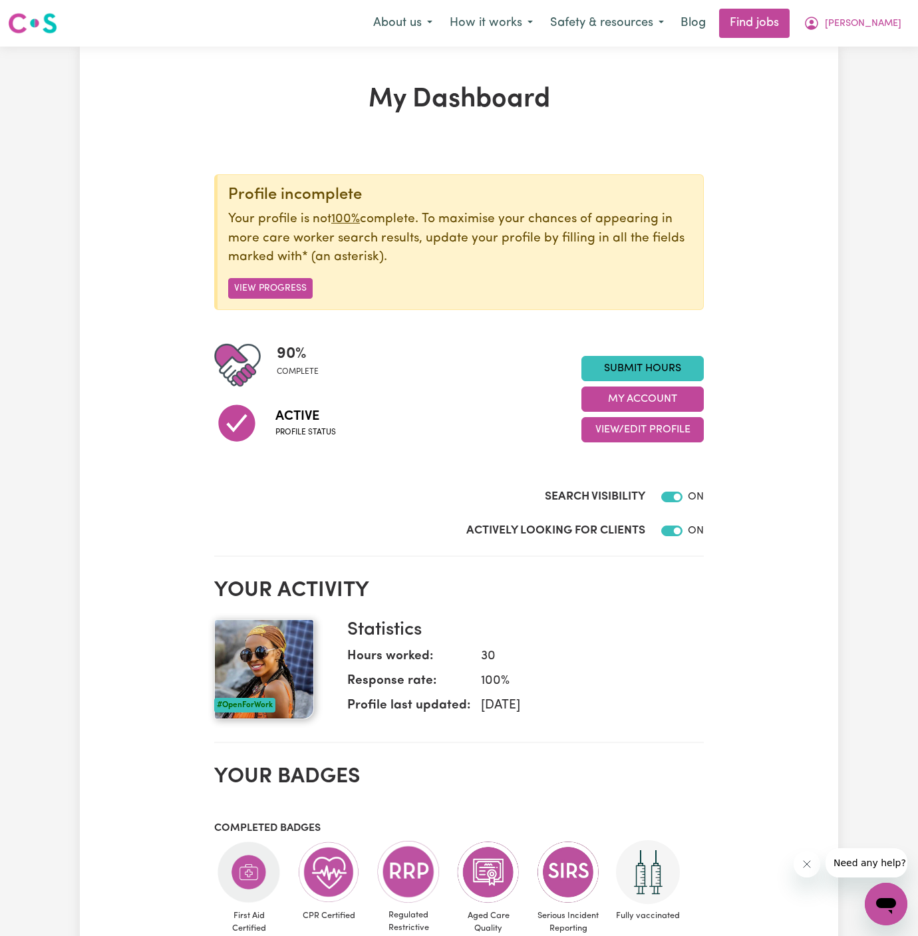
click at [865, 9] on div "About us How it works Safety & resources Blog Find jobs [PERSON_NAME]" at bounding box center [636, 23] width 545 height 29
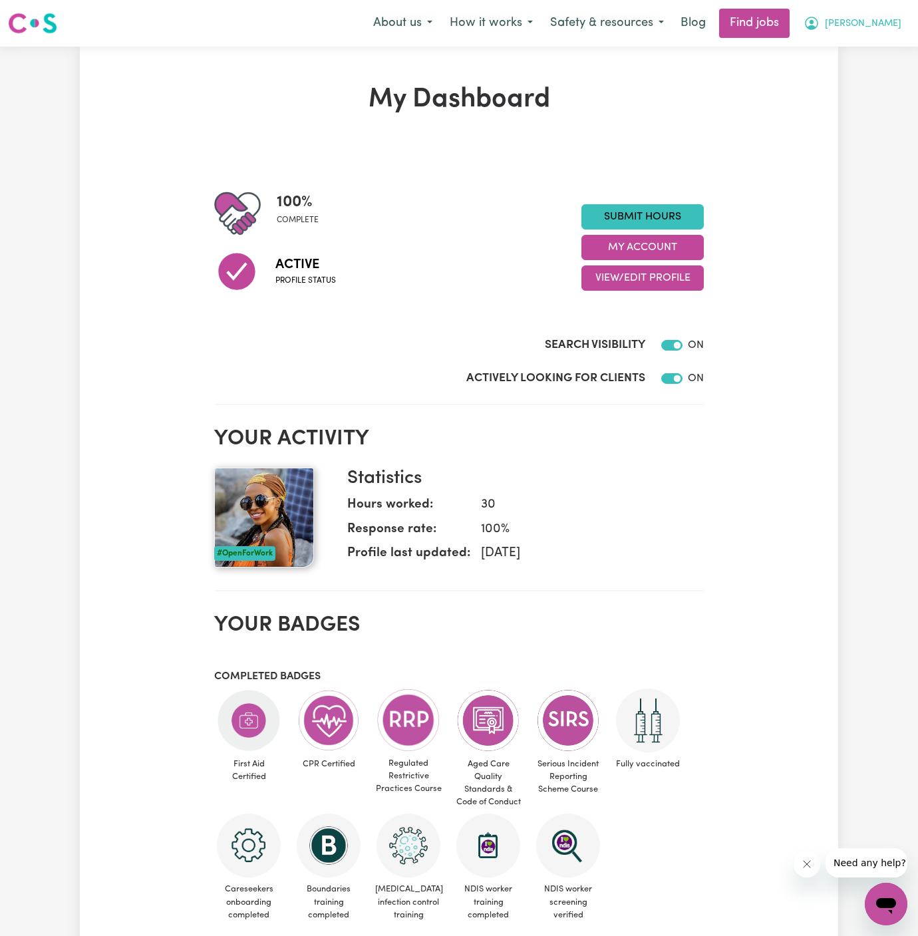
click at [865, 26] on span "[PERSON_NAME]" at bounding box center [863, 24] width 76 height 15
click at [857, 53] on link "My Account" at bounding box center [856, 51] width 105 height 25
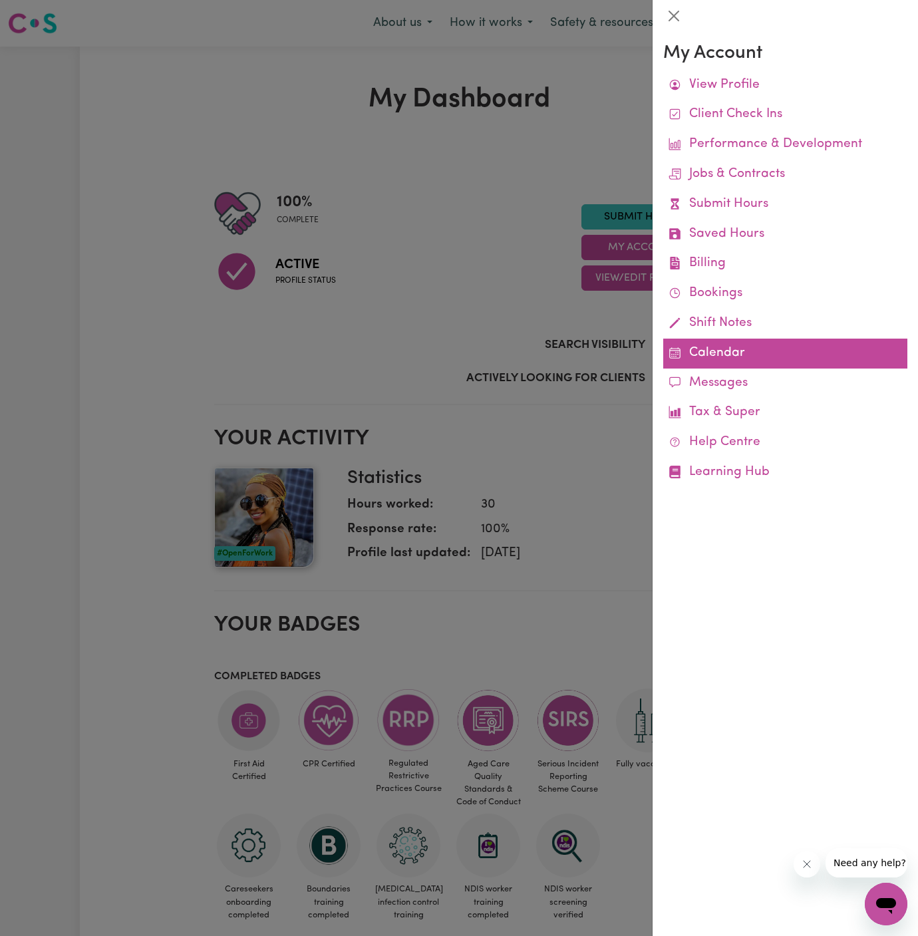
click at [692, 350] on link "Calendar" at bounding box center [785, 353] width 244 height 30
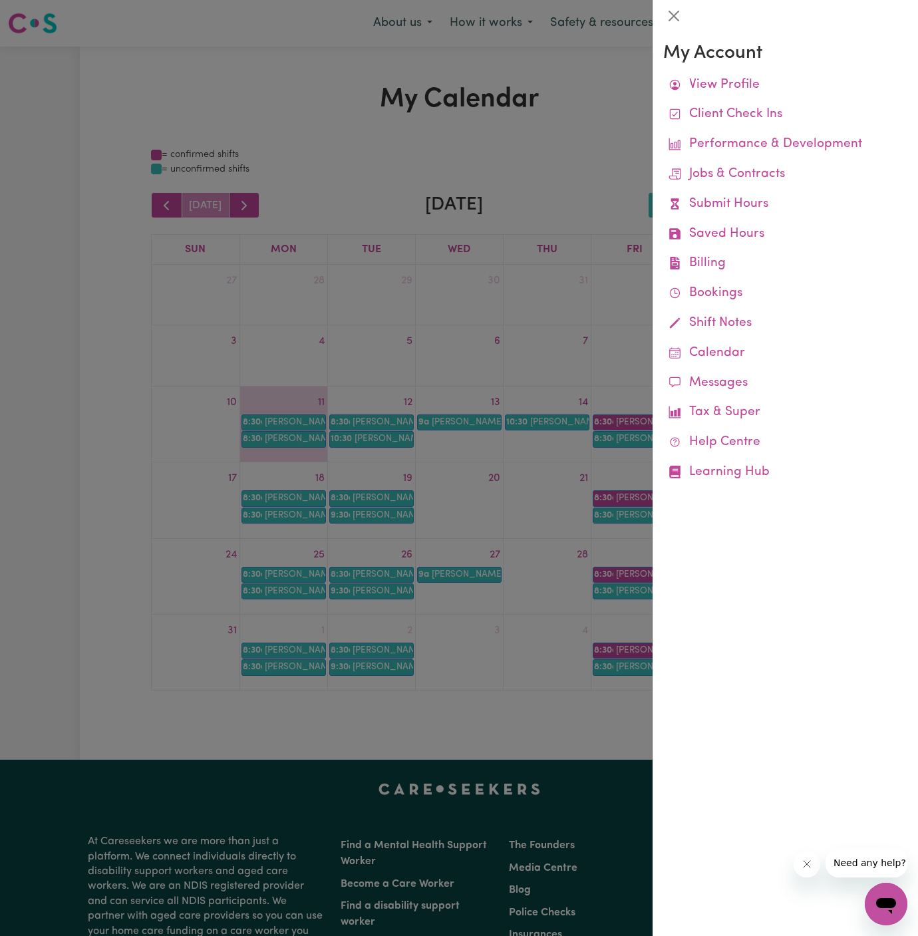
click at [183, 342] on div at bounding box center [459, 468] width 918 height 936
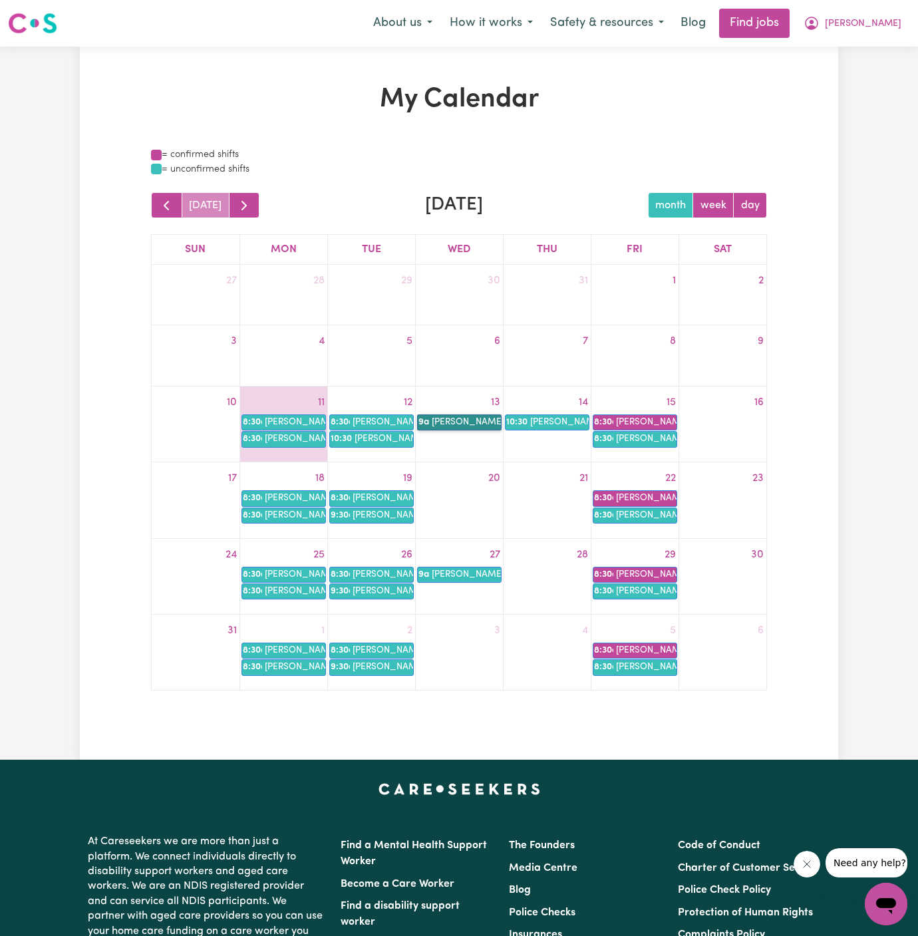
click at [474, 420] on link "9a [PERSON_NAME]" at bounding box center [459, 422] width 84 height 16
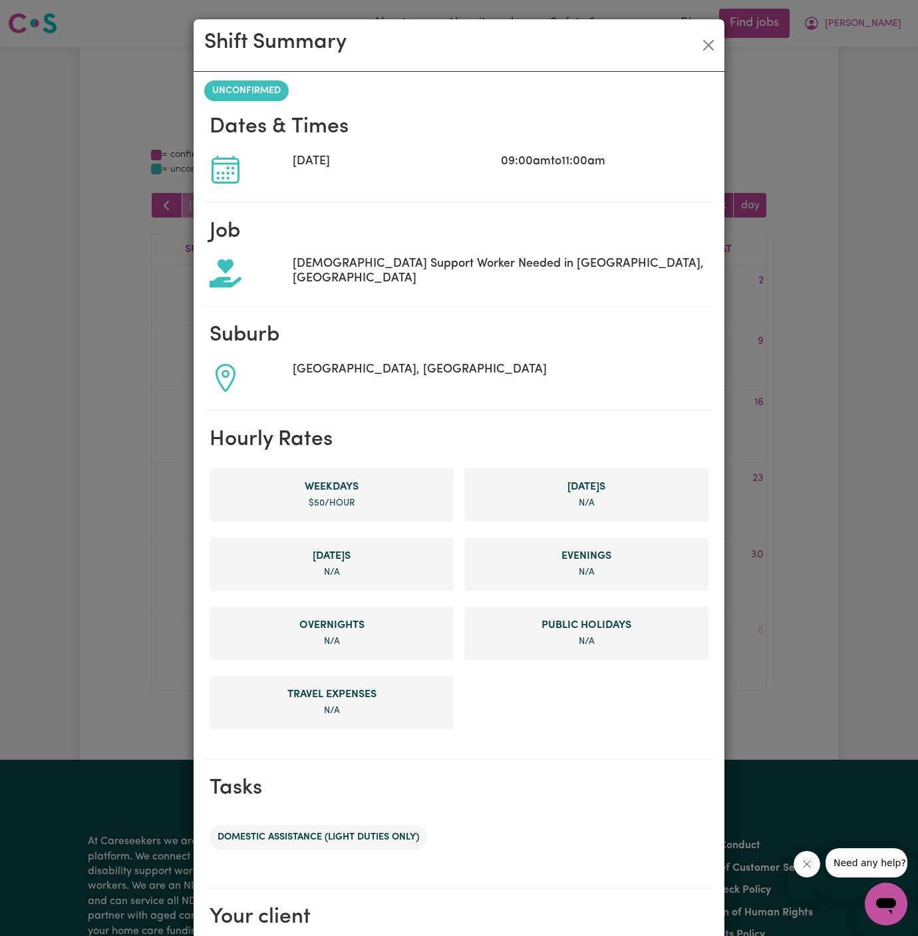
scroll to position [155, 0]
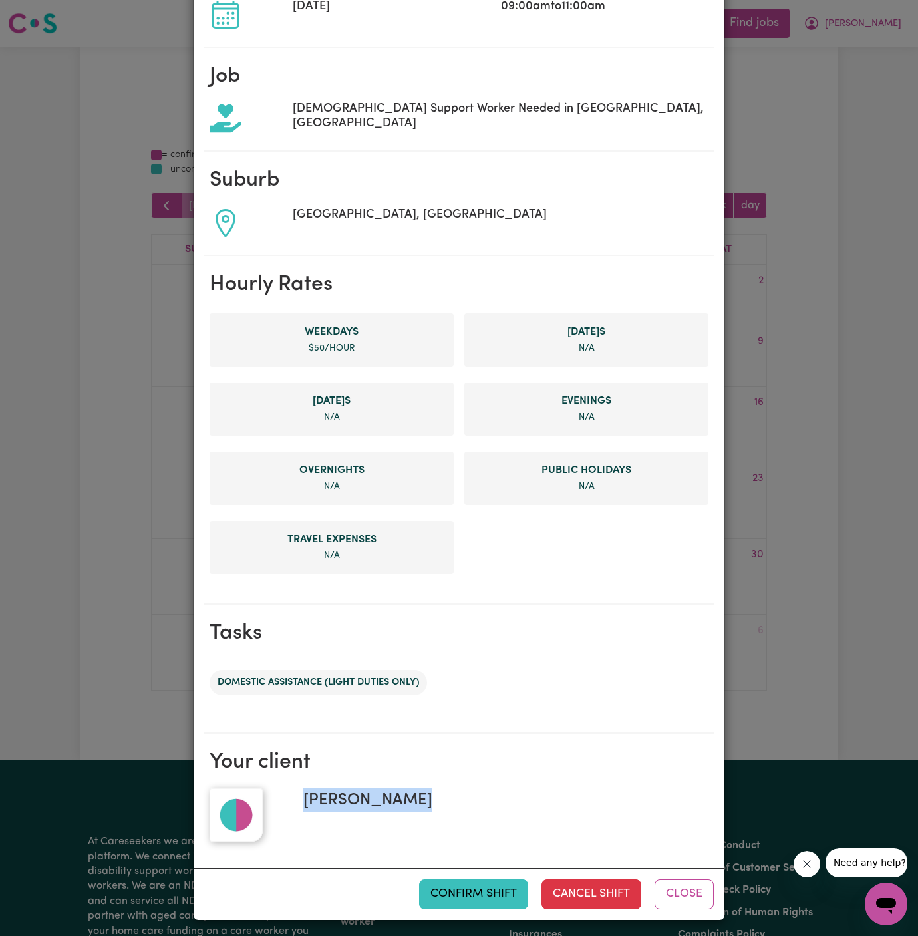
drag, startPoint x: 428, startPoint y: 800, endPoint x: 301, endPoint y: 799, distance: 126.3
click at [301, 799] on div "[PERSON_NAME]" at bounding box center [501, 814] width 416 height 53
copy span "[PERSON_NAME]"
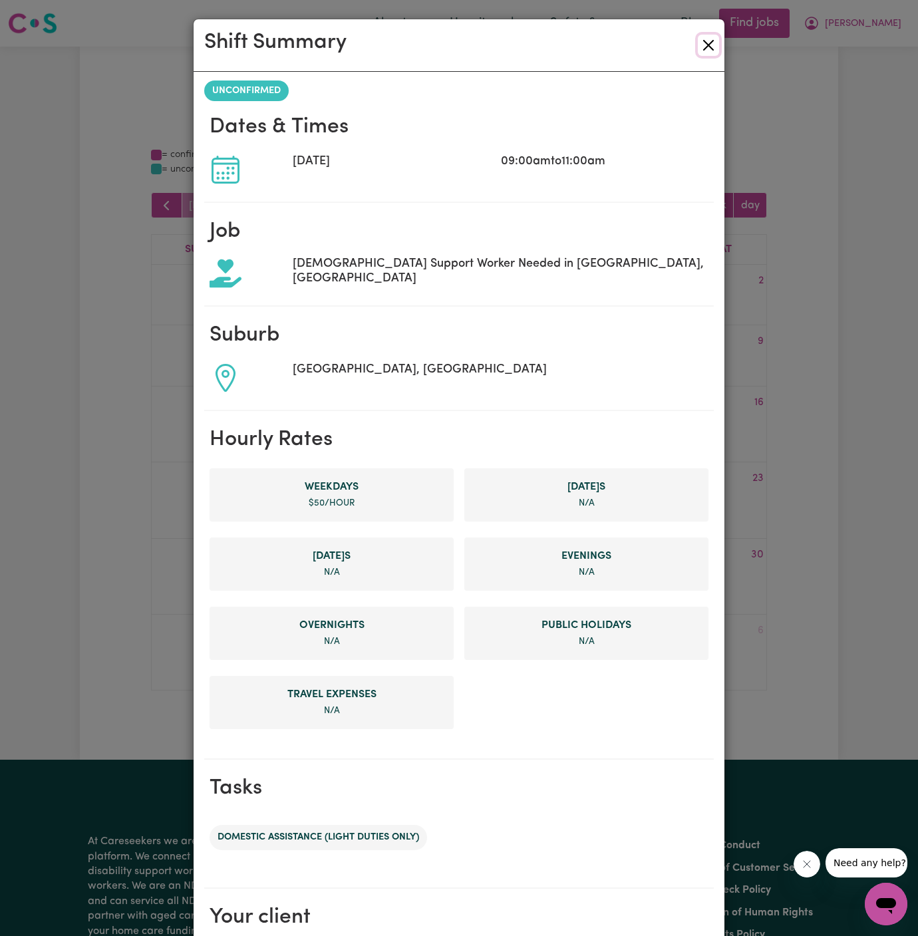
click at [715, 41] on button "Close" at bounding box center [708, 45] width 21 height 21
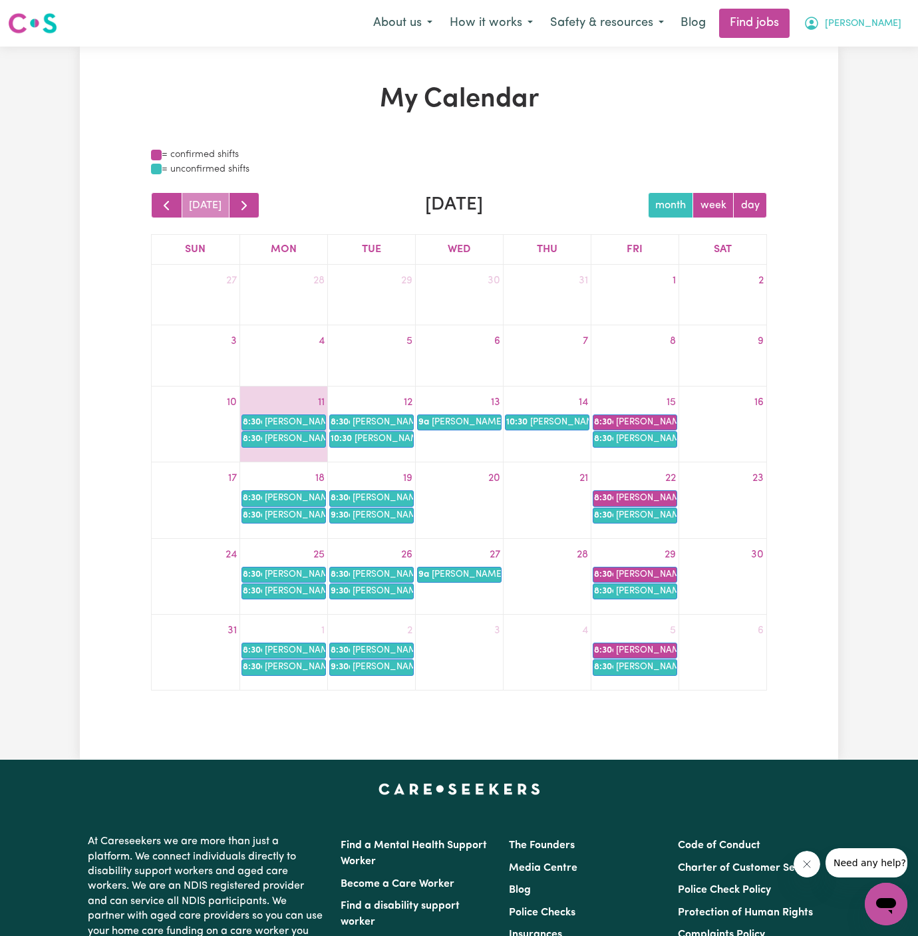
click at [857, 15] on button "[PERSON_NAME]" at bounding box center [852, 23] width 115 height 28
click at [853, 104] on link "Logout" at bounding box center [856, 101] width 105 height 25
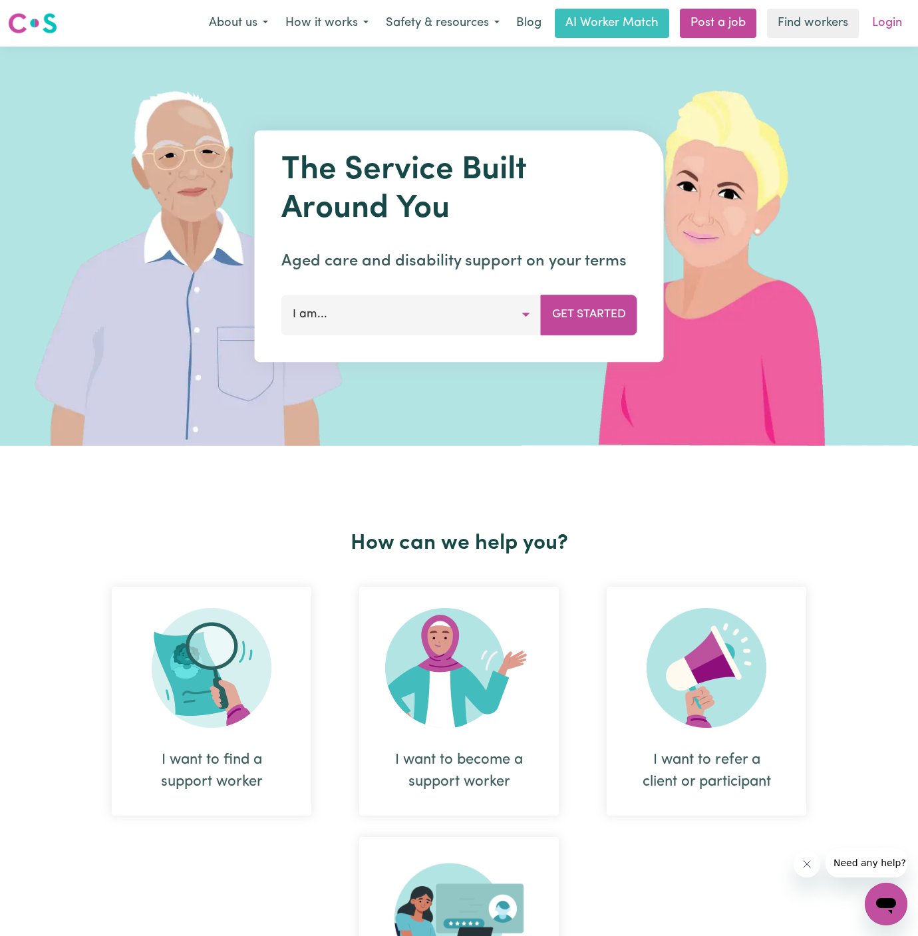
click at [888, 29] on link "Login" at bounding box center [887, 23] width 46 height 29
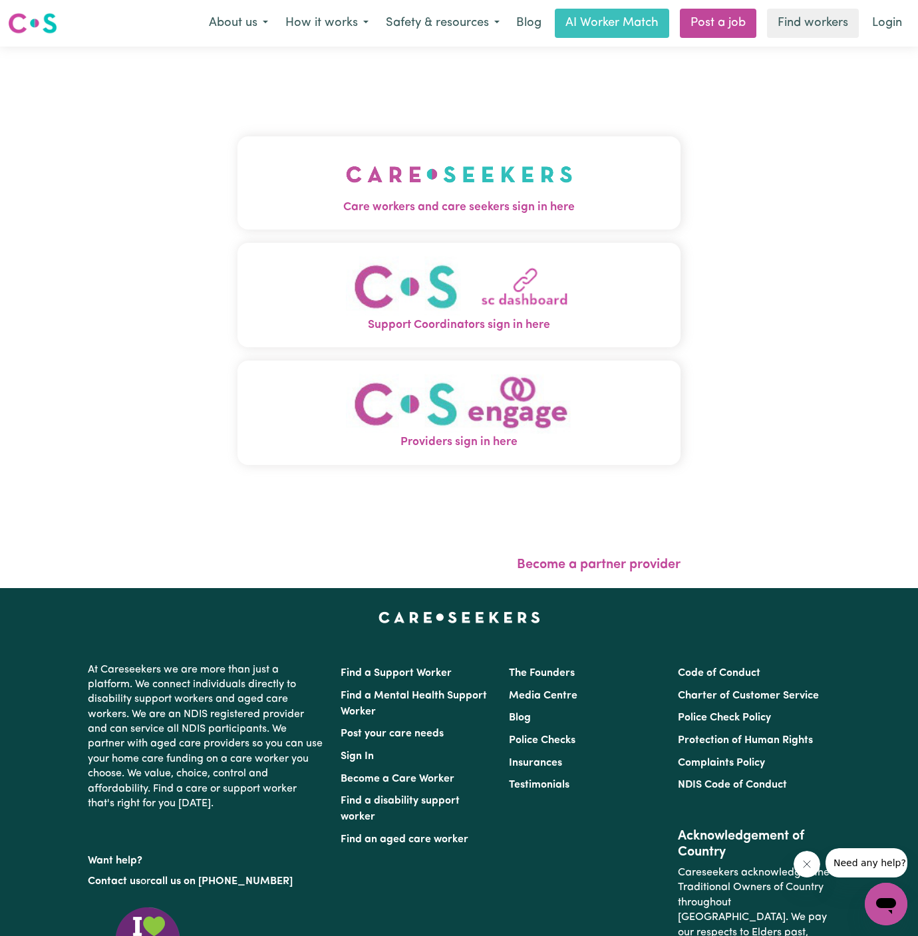
click at [482, 182] on img "Care workers and care seekers sign in here" at bounding box center [459, 174] width 227 height 49
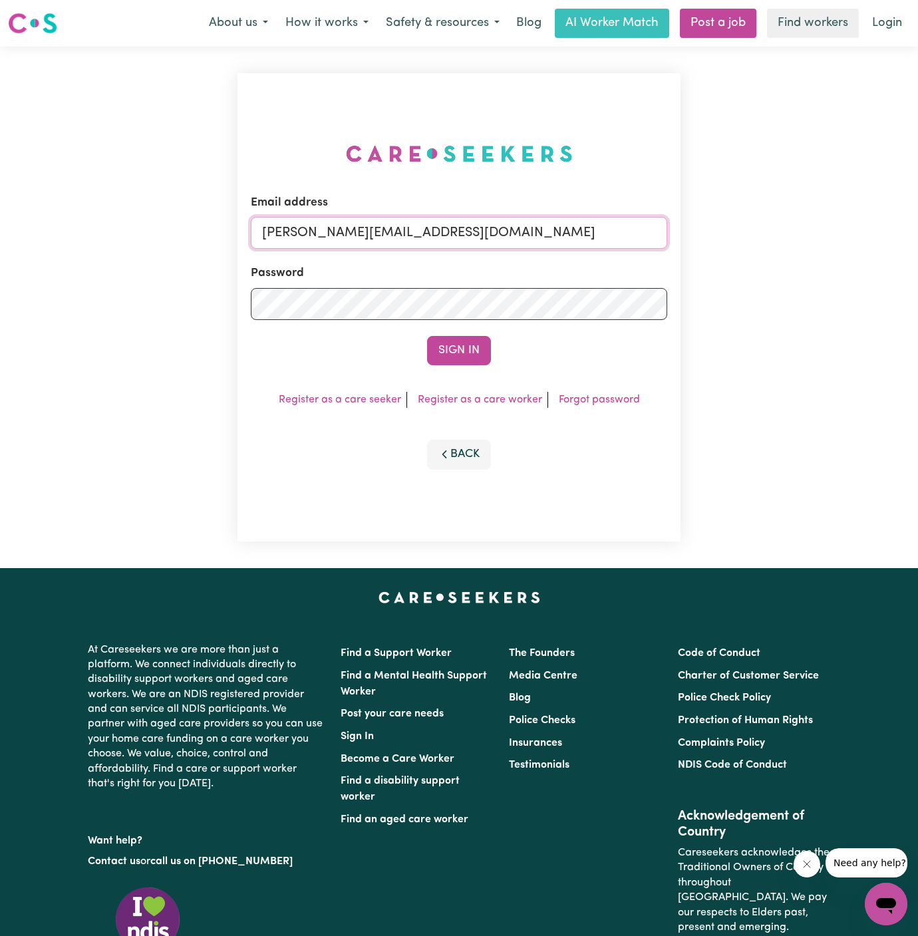
click at [502, 231] on input "[PERSON_NAME][EMAIL_ADDRESS][DOMAIN_NAME]" at bounding box center [459, 233] width 416 height 32
drag, startPoint x: 329, startPoint y: 237, endPoint x: 749, endPoint y: 253, distance: 419.9
click at [749, 253] on div "Email address [EMAIL_ADDRESS][DOMAIN_NAME] Password Sign In Register as a care …" at bounding box center [459, 307] width 918 height 521
type input "superuser~[EMAIL_ADDRESS][DOMAIN_NAME]"
click at [427, 336] on button "Sign In" at bounding box center [459, 350] width 64 height 29
